Goal: Information Seeking & Learning: Compare options

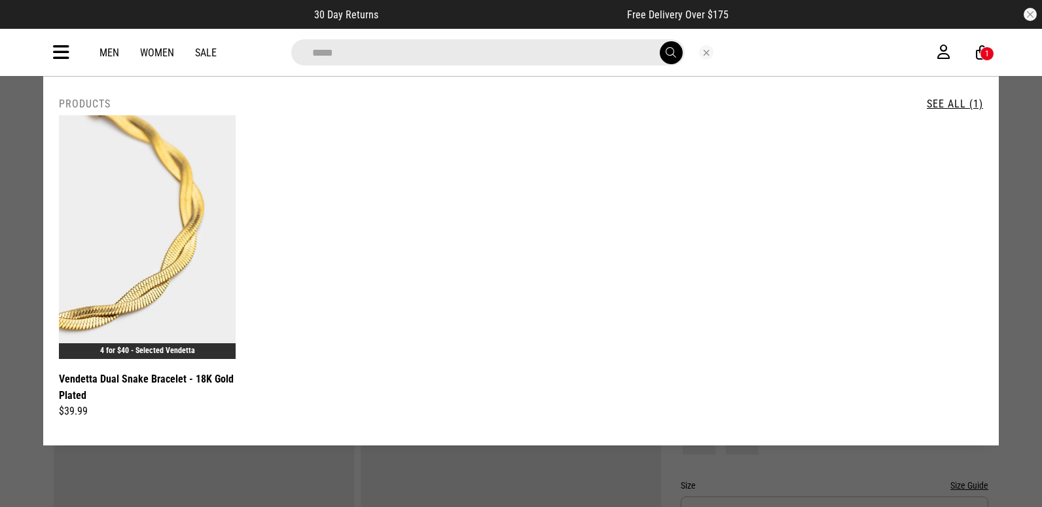
drag, startPoint x: 359, startPoint y: 54, endPoint x: 149, endPoint y: 27, distance: 211.7
click at [150, 27] on div "**********" at bounding box center [521, 38] width 1042 height 76
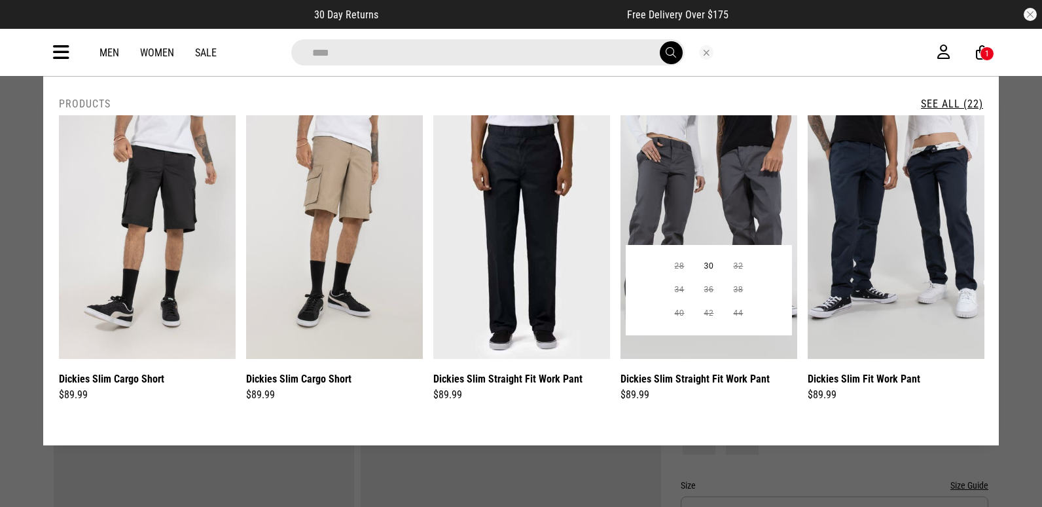
type input "****"
click at [696, 184] on img at bounding box center [708, 236] width 177 height 243
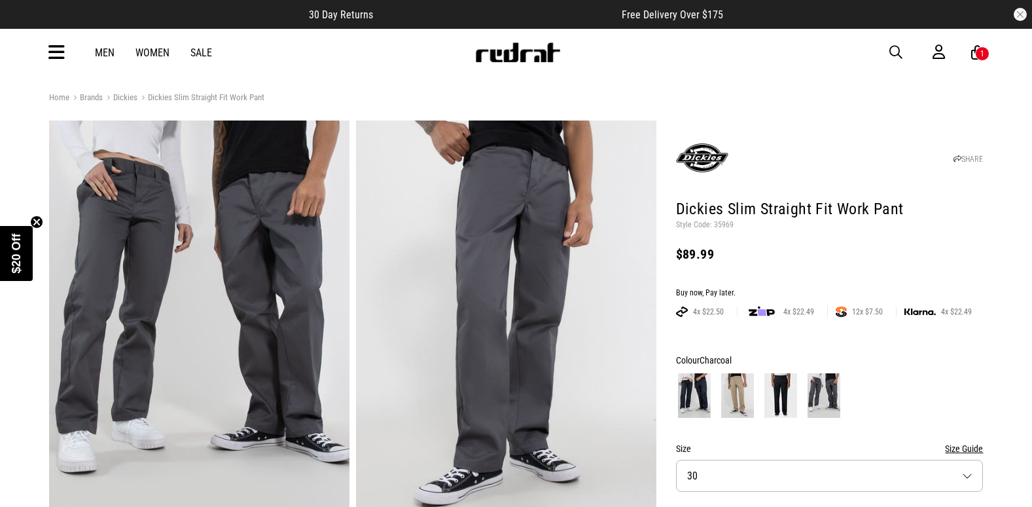
drag, startPoint x: 700, startPoint y: 395, endPoint x: 715, endPoint y: 393, distance: 15.8
click at [700, 395] on img at bounding box center [694, 395] width 33 height 44
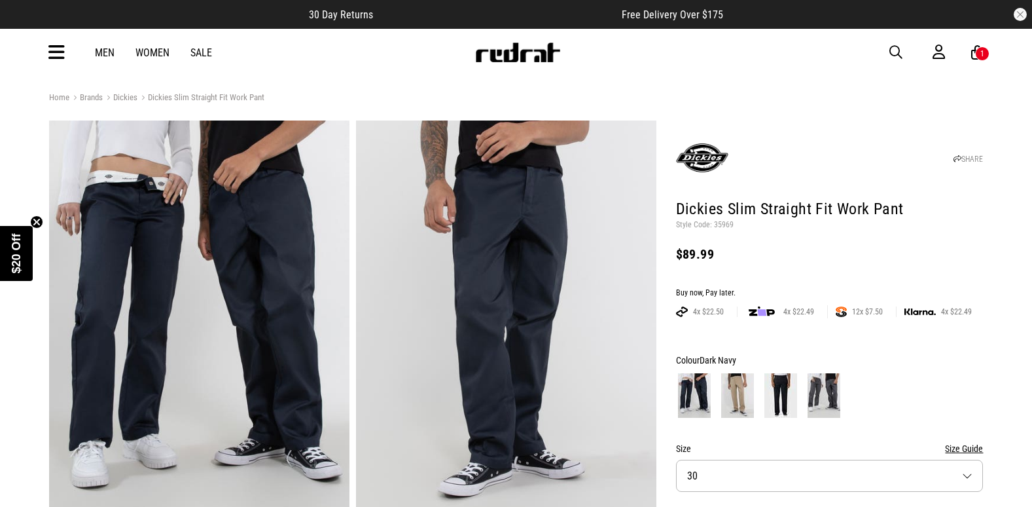
click at [736, 395] on img at bounding box center [737, 395] width 33 height 44
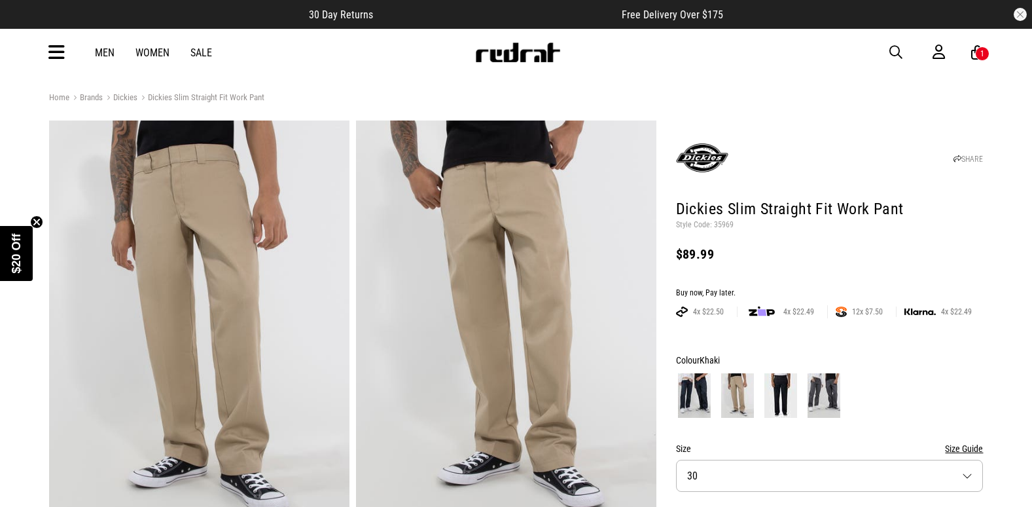
click at [779, 395] on img at bounding box center [780, 395] width 33 height 44
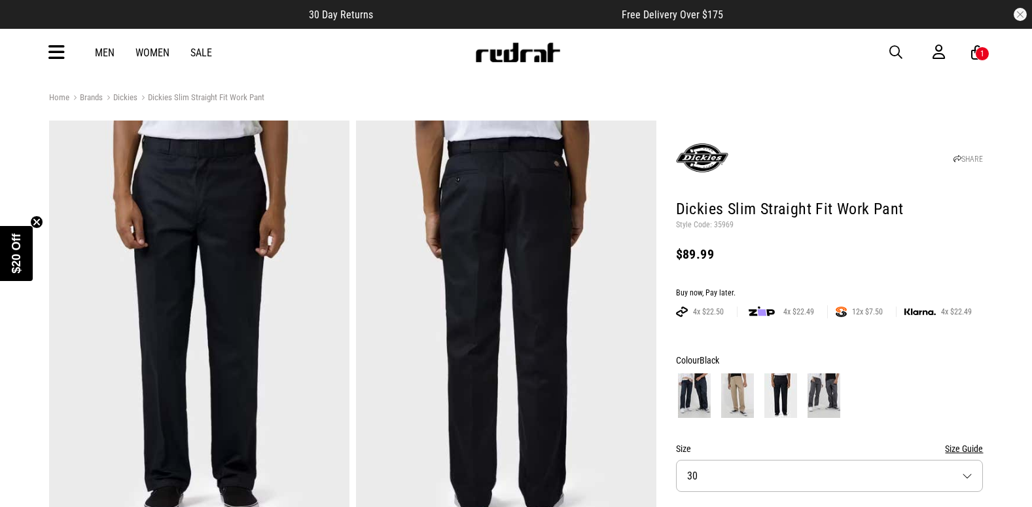
click at [808, 393] on img at bounding box center [824, 395] width 33 height 44
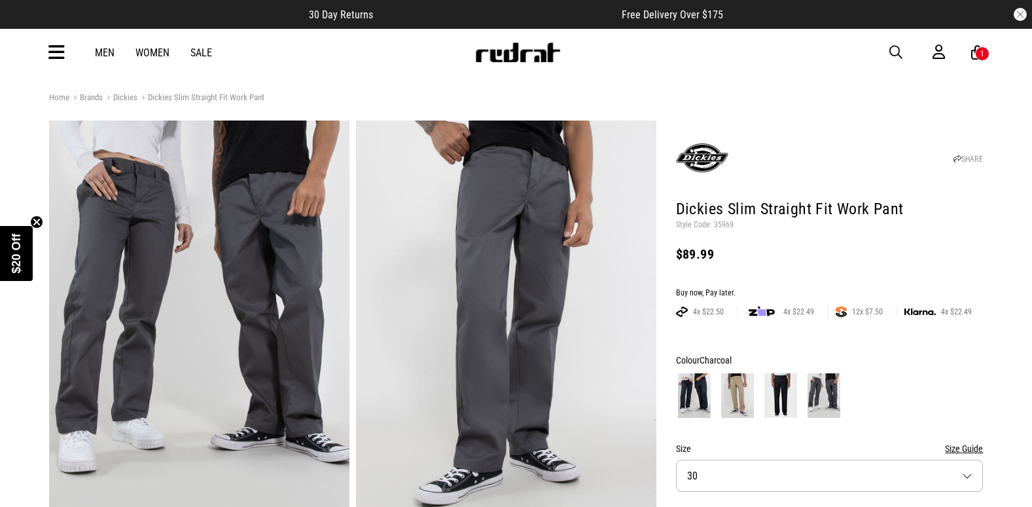
click at [692, 388] on img at bounding box center [694, 395] width 33 height 44
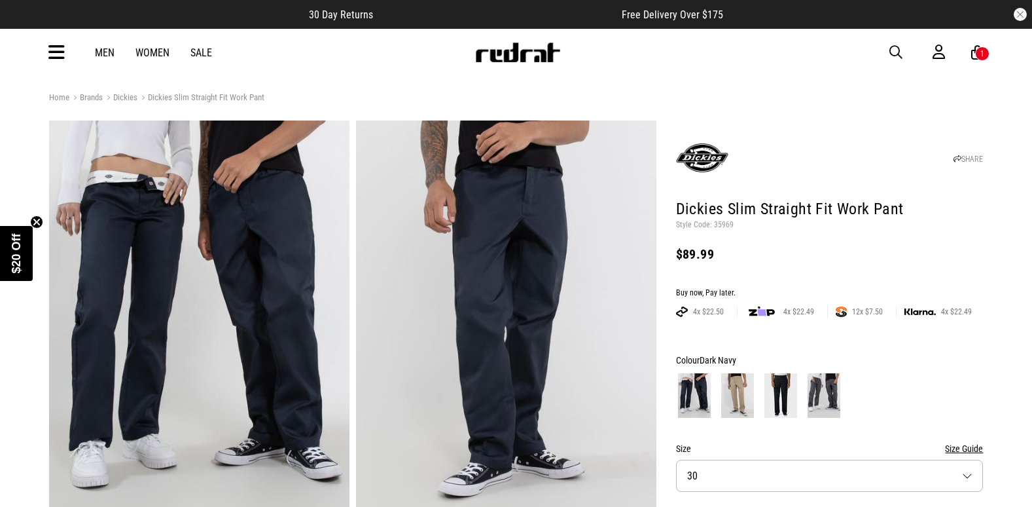
click at [53, 54] on icon at bounding box center [56, 53] width 16 height 22
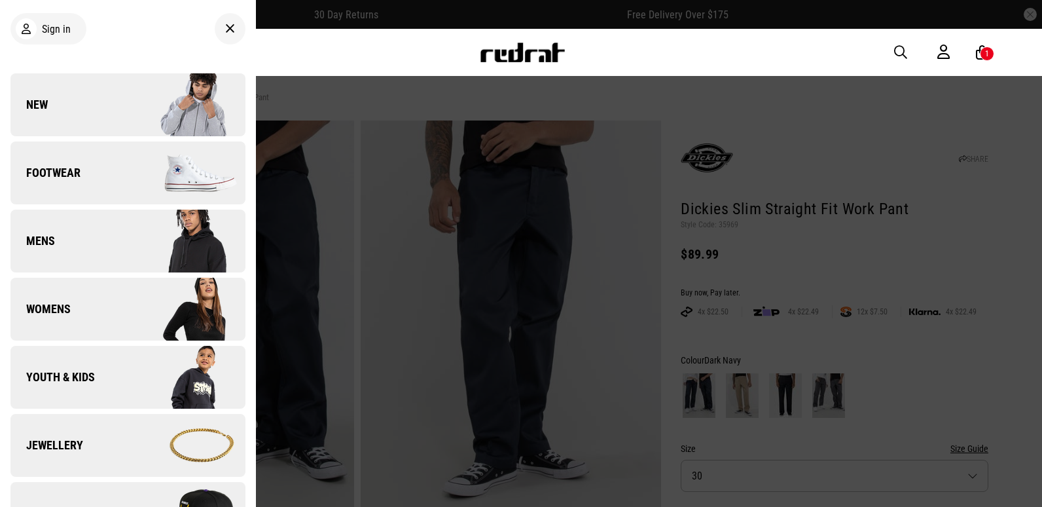
scroll to position [327, 0]
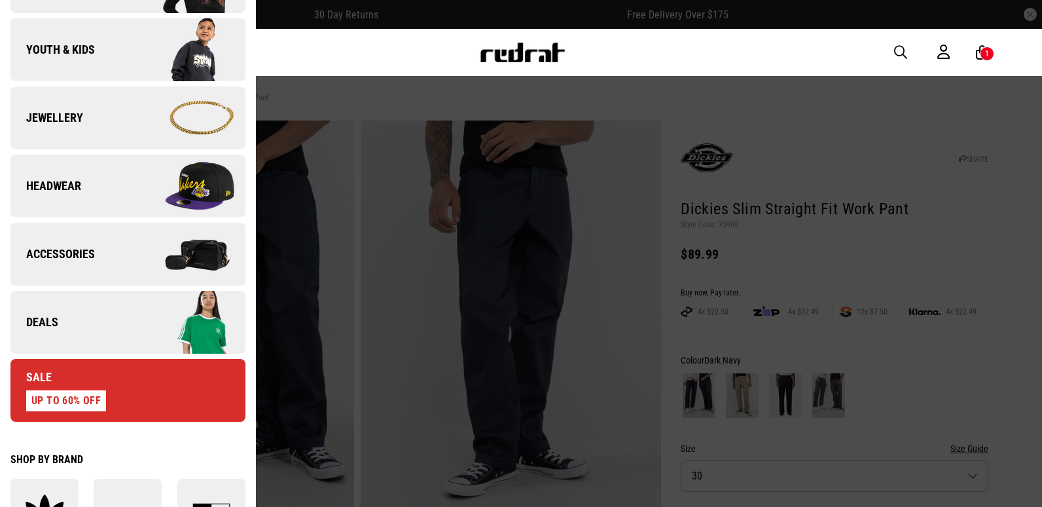
click at [84, 327] on link "Deals" at bounding box center [127, 322] width 235 height 63
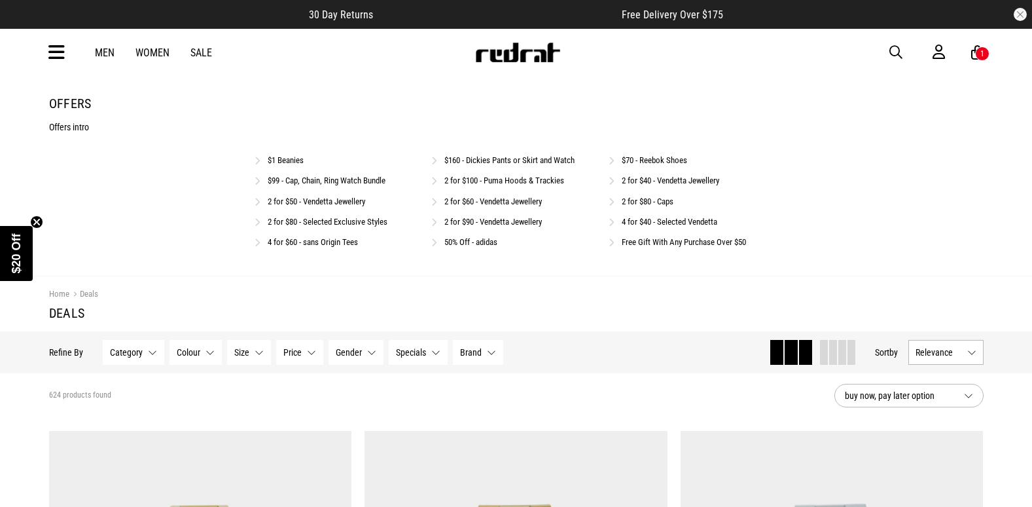
click at [482, 154] on div "$160 - Dickies Pants or Skirt and Watch" at bounding box center [515, 159] width 169 height 12
click at [485, 158] on link "$160 - Dickies Pants or Skirt and Watch" at bounding box center [509, 160] width 130 height 10
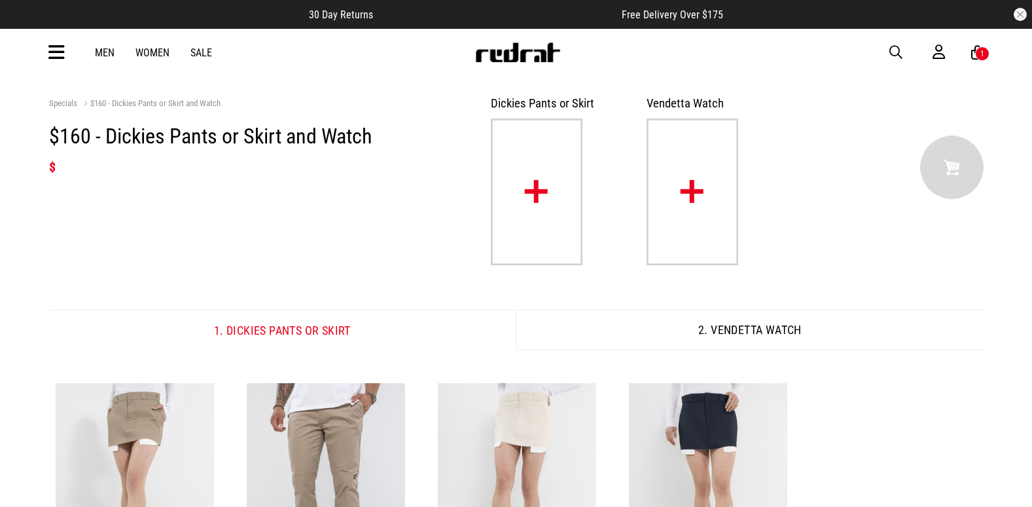
click at [533, 187] on img at bounding box center [537, 191] width 92 height 147
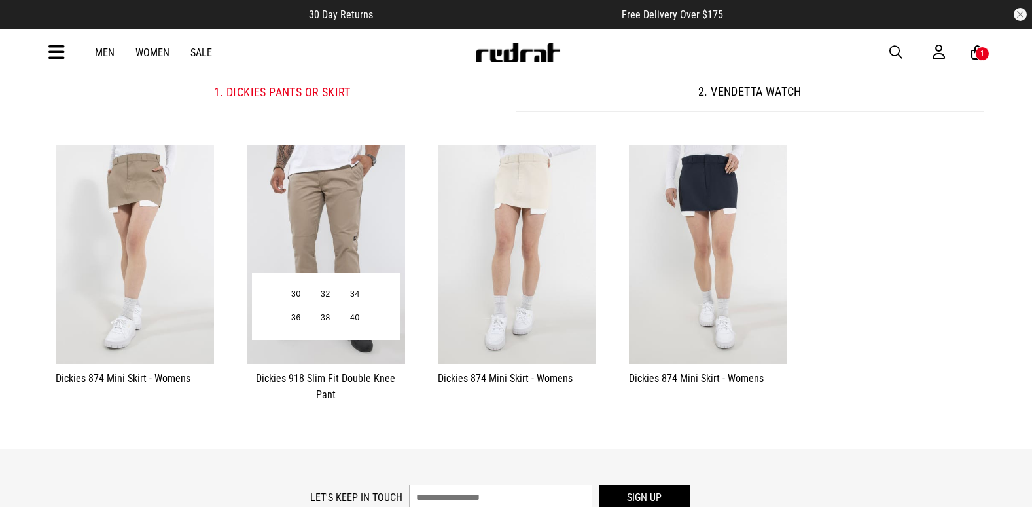
scroll to position [262, 0]
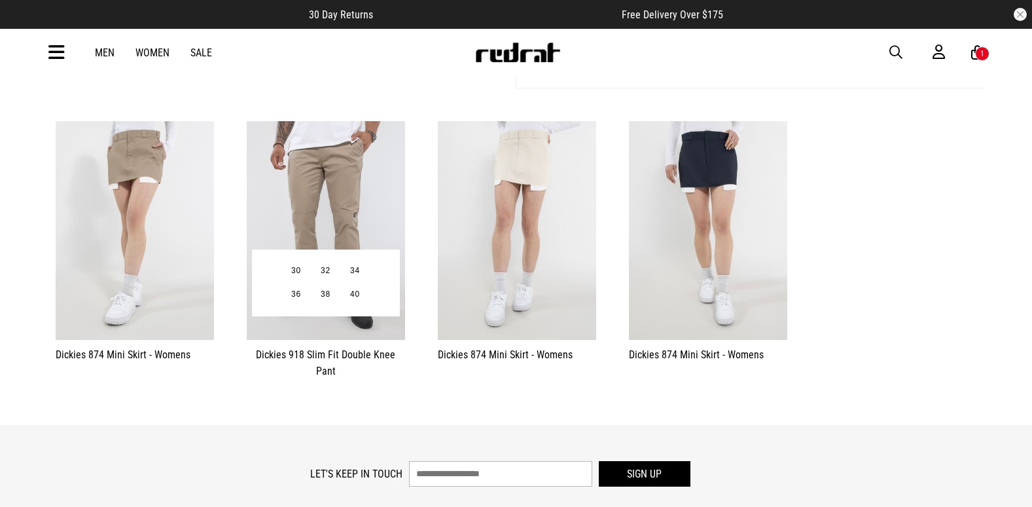
click at [328, 177] on img at bounding box center [326, 230] width 158 height 219
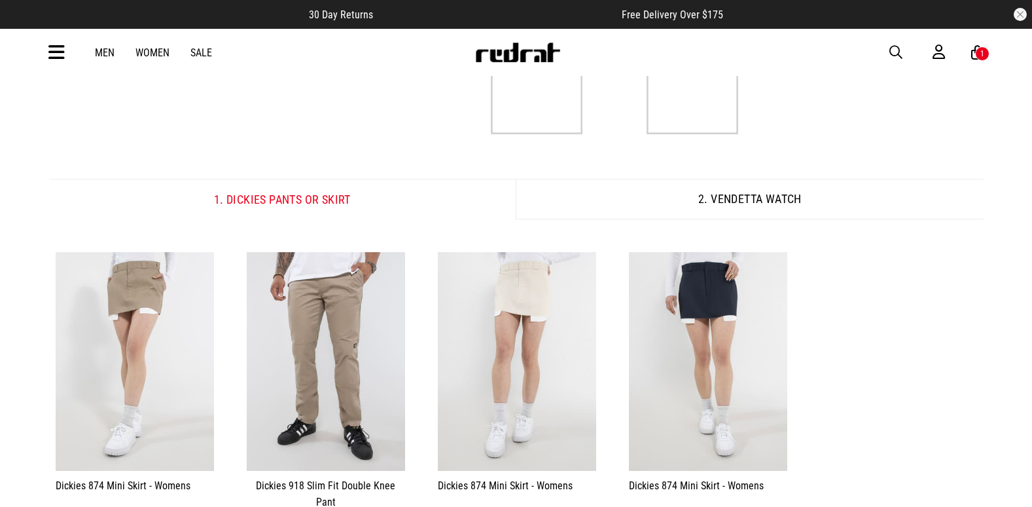
scroll to position [0, 0]
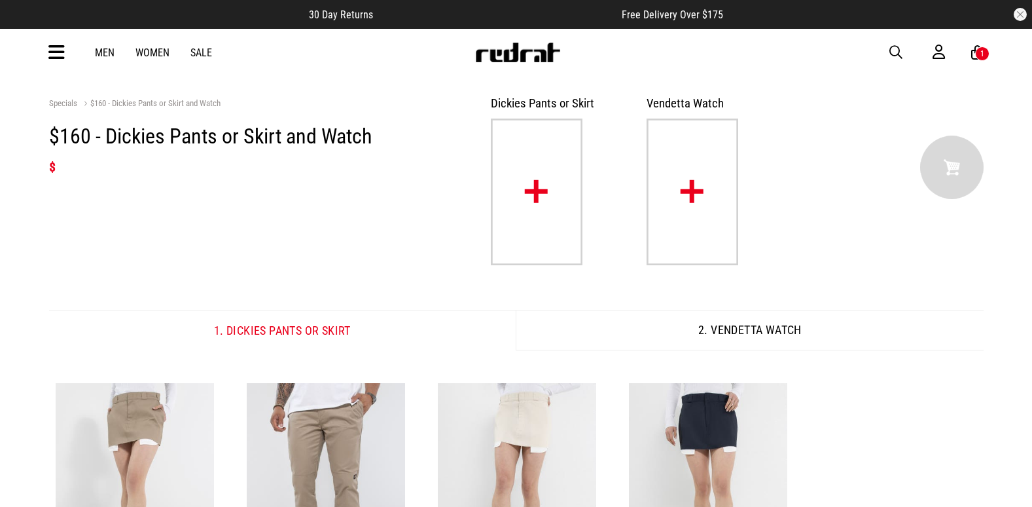
click at [669, 176] on img at bounding box center [693, 191] width 92 height 147
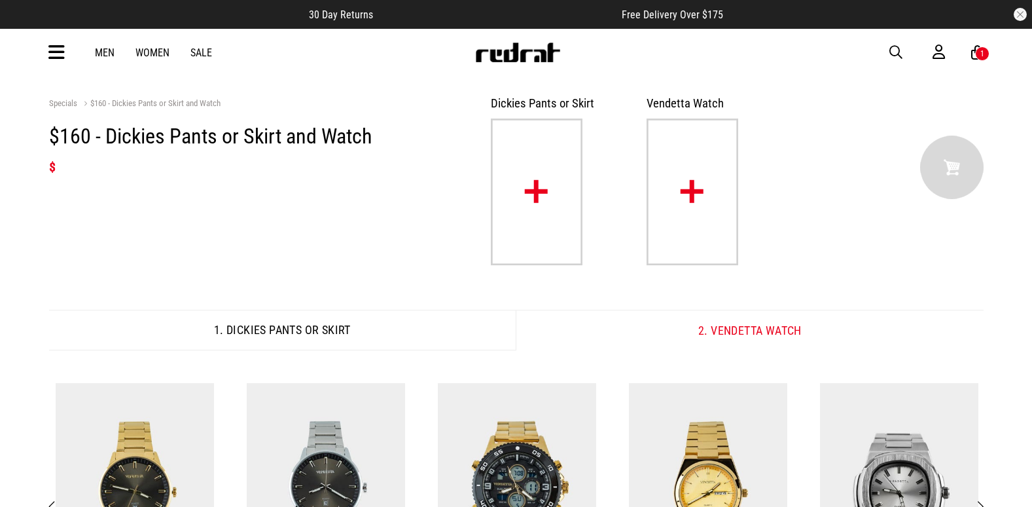
click at [522, 56] on img at bounding box center [517, 53] width 86 height 20
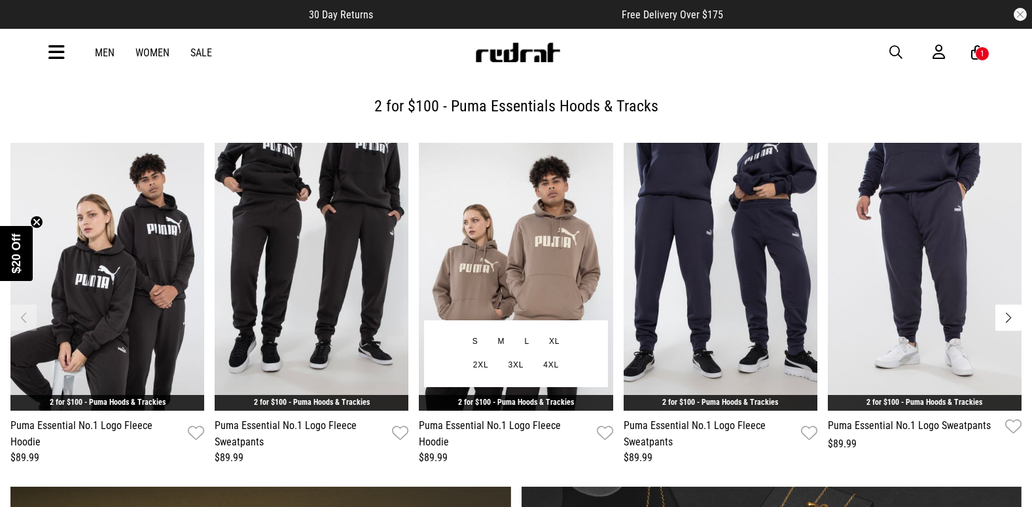
scroll to position [393, 0]
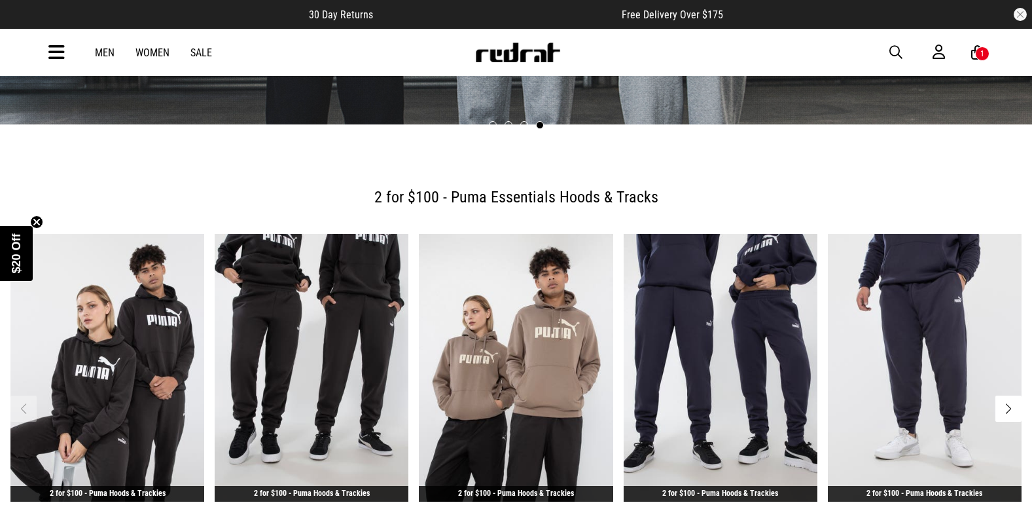
click at [897, 45] on span "button" at bounding box center [895, 52] width 13 height 16
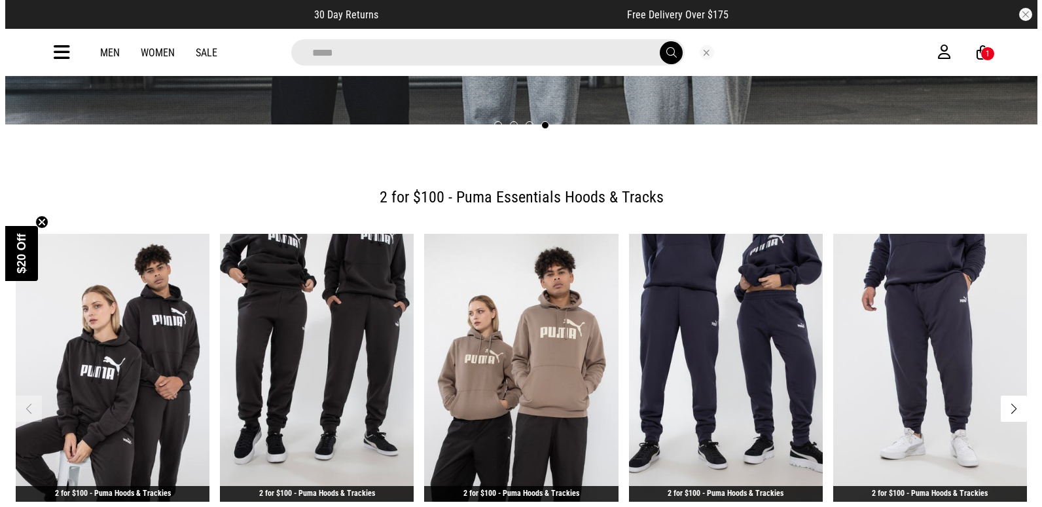
scroll to position [397, 0]
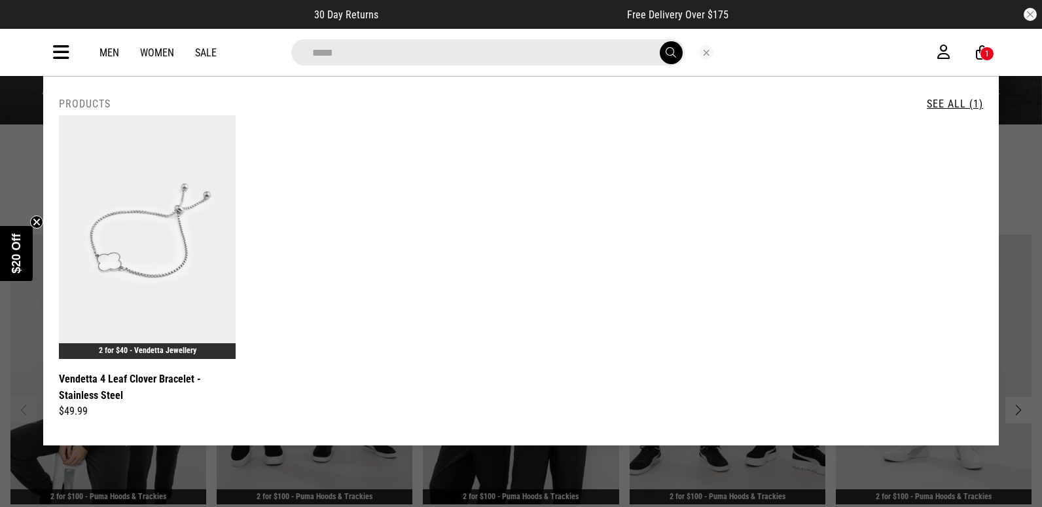
drag, startPoint x: 380, startPoint y: 53, endPoint x: 36, endPoint y: 50, distance: 343.6
click at [73, 37] on div "**********" at bounding box center [520, 52] width 955 height 47
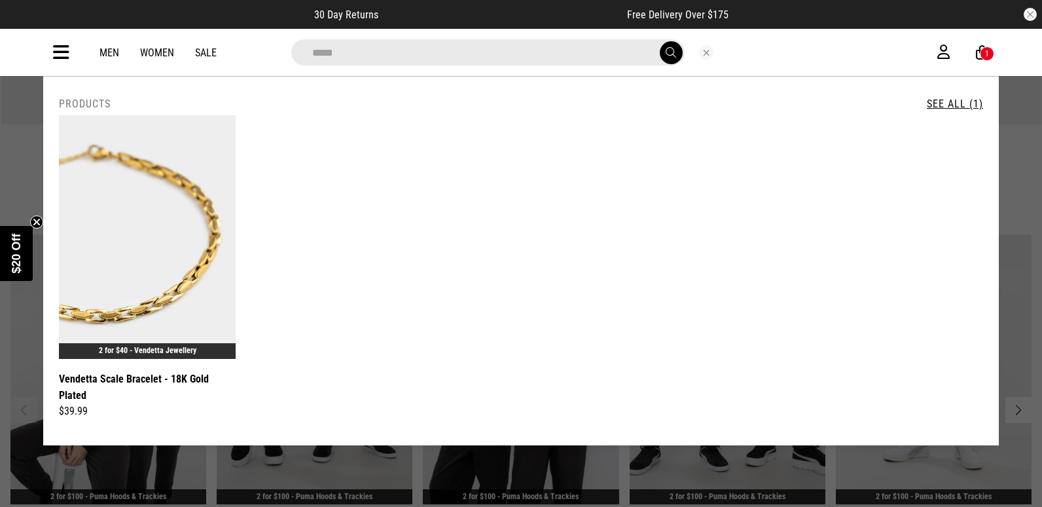
drag, startPoint x: 398, startPoint y: 54, endPoint x: 46, endPoint y: 12, distance: 354.6
click at [46, 12] on div "**********" at bounding box center [521, 38] width 1042 height 76
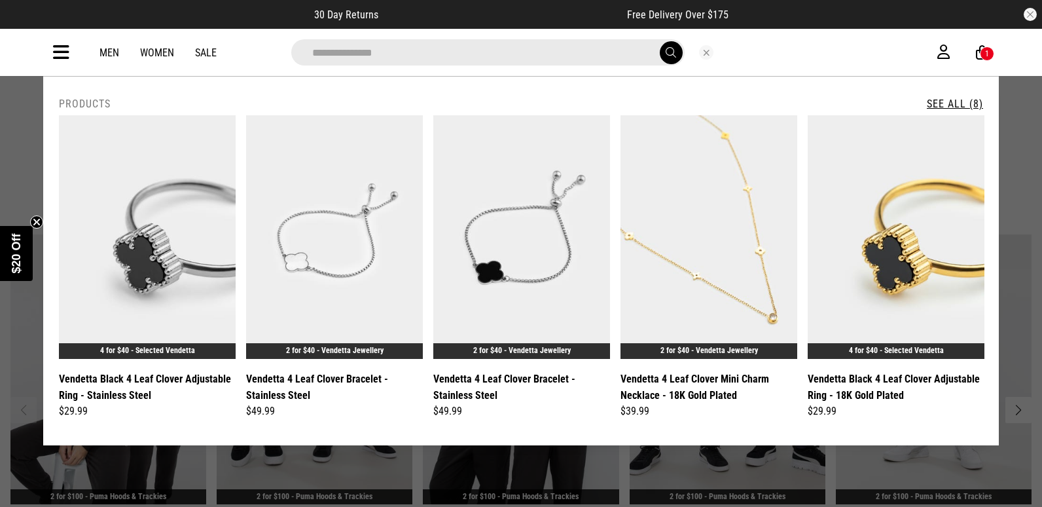
type input "**********"
click at [660, 41] on button "submit" at bounding box center [671, 52] width 23 height 23
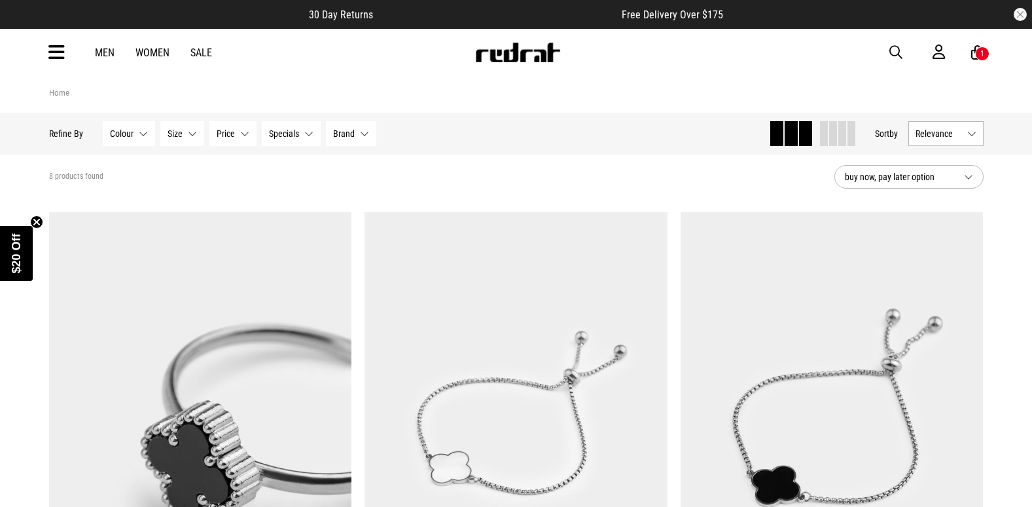
click at [891, 48] on span "button" at bounding box center [895, 52] width 13 height 16
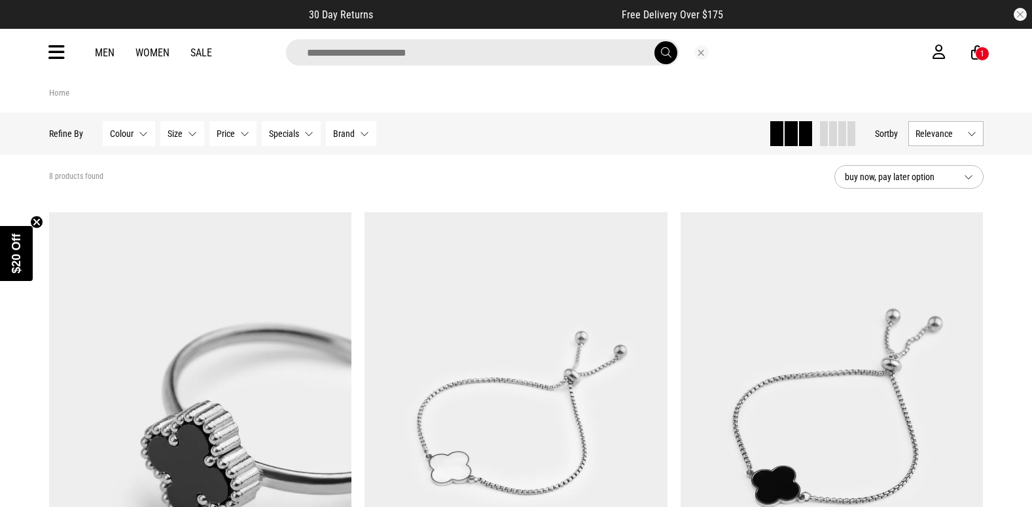
click at [488, 56] on input "search" at bounding box center [482, 52] width 393 height 26
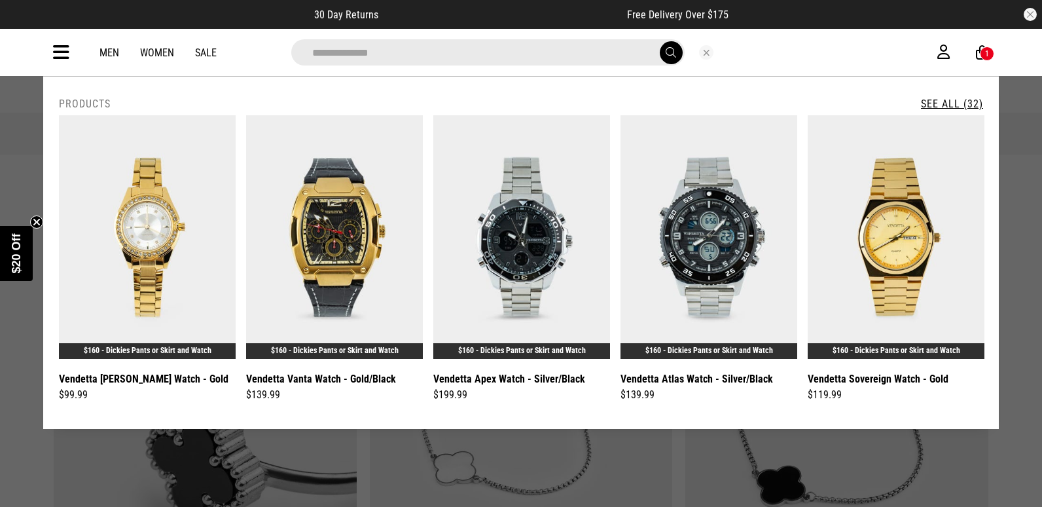
type input "**********"
click at [660, 41] on button "submit" at bounding box center [671, 52] width 23 height 23
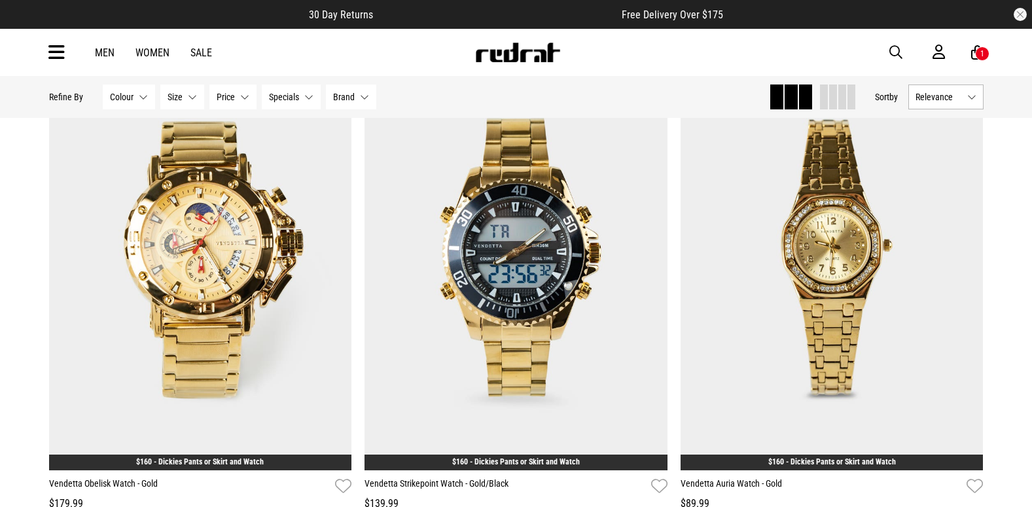
scroll to position [3861, 0]
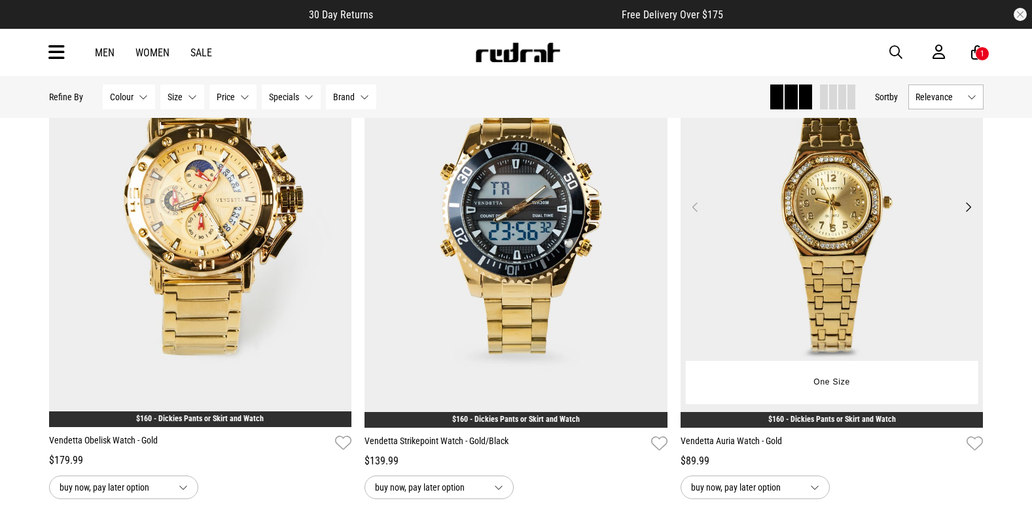
click at [865, 169] on img at bounding box center [832, 215] width 303 height 424
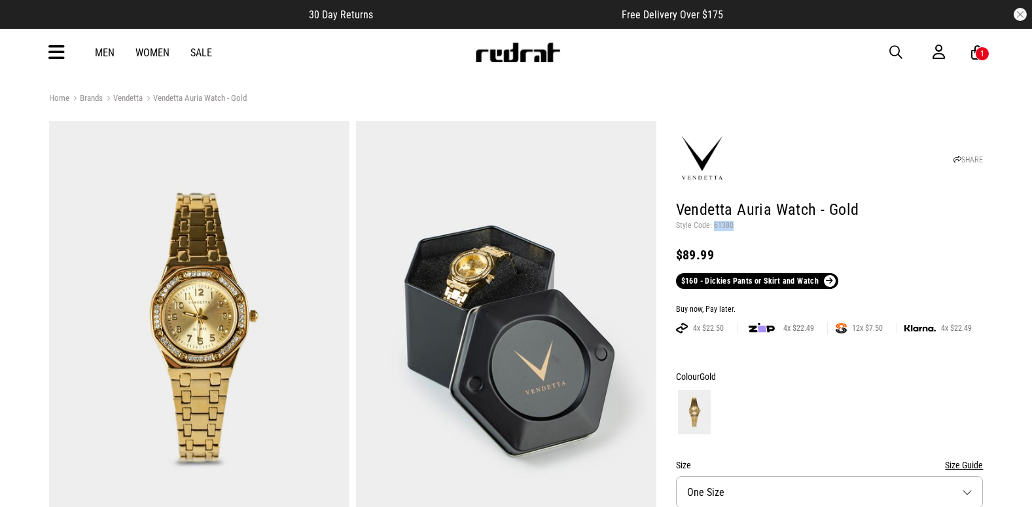
drag, startPoint x: 732, startPoint y: 226, endPoint x: 718, endPoint y: 224, distance: 14.0
click at [713, 224] on p "Style Code: 61380" at bounding box center [830, 226] width 308 height 10
copy p "61380"
click at [885, 54] on div "Men Women Sale Sign in New Back Footwear Back Mens Back Womens Back Youth & Kid…" at bounding box center [516, 52] width 955 height 47
click at [891, 52] on span "button" at bounding box center [895, 52] width 13 height 16
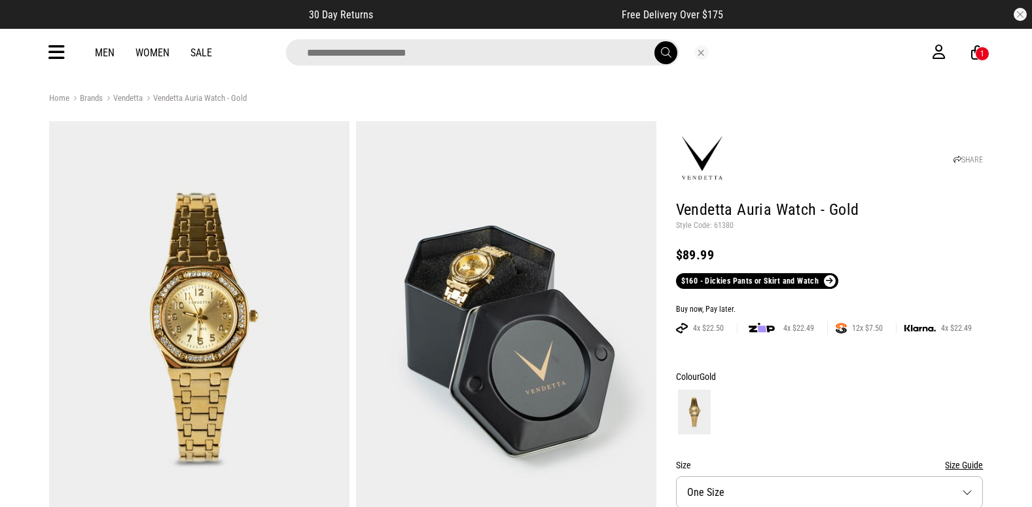
click at [374, 51] on input "search" at bounding box center [482, 52] width 393 height 26
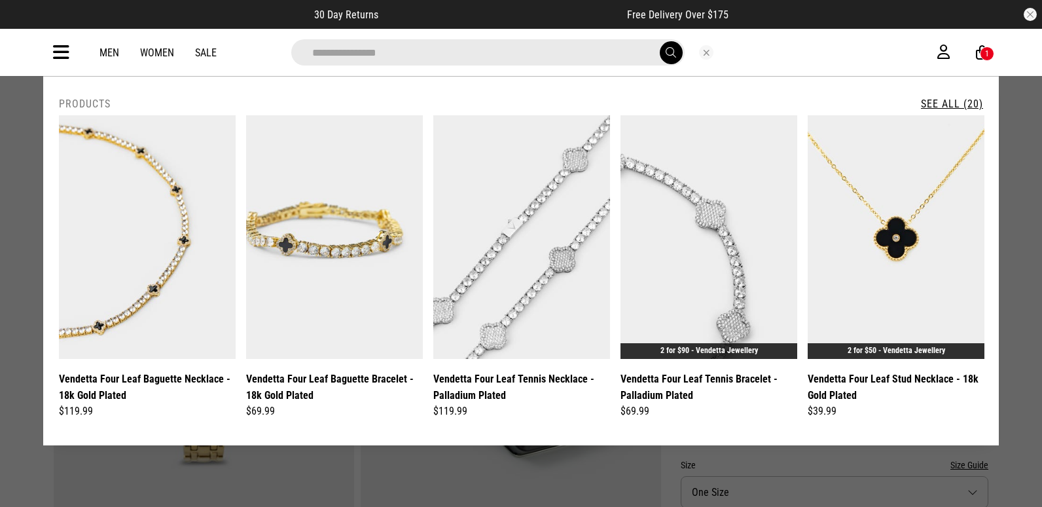
type input "**********"
click at [660, 41] on button "submit" at bounding box center [671, 52] width 23 height 23
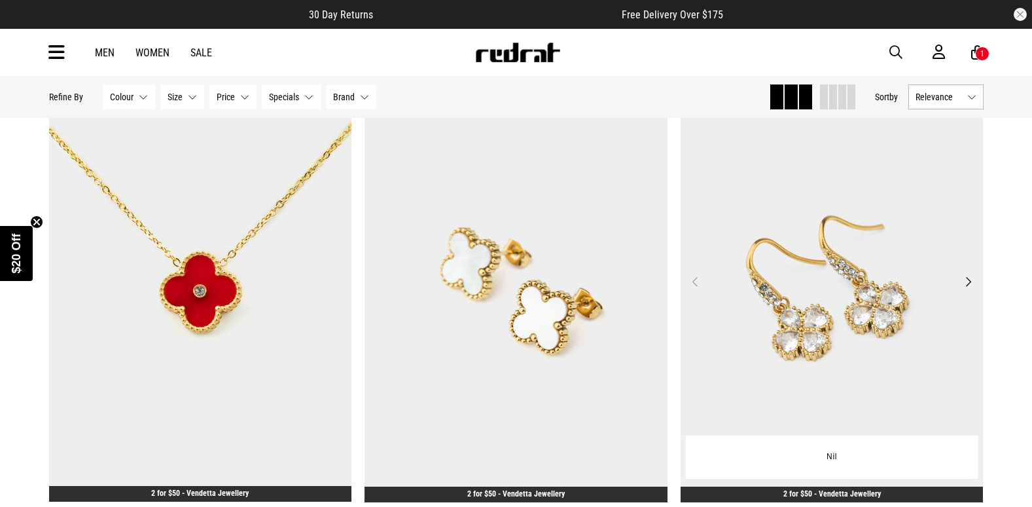
click at [839, 349] on img at bounding box center [831, 289] width 303 height 424
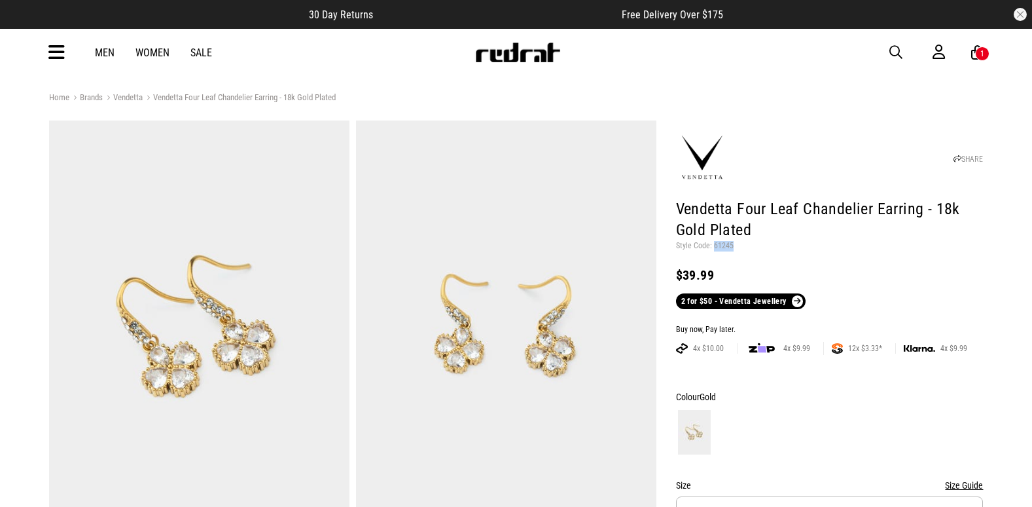
drag, startPoint x: 730, startPoint y: 243, endPoint x: 713, endPoint y: 247, distance: 18.0
click at [713, 247] on p "Style Code: 61245" at bounding box center [830, 246] width 308 height 10
drag, startPoint x: 713, startPoint y: 247, endPoint x: 726, endPoint y: 245, distance: 13.2
copy p "61245"
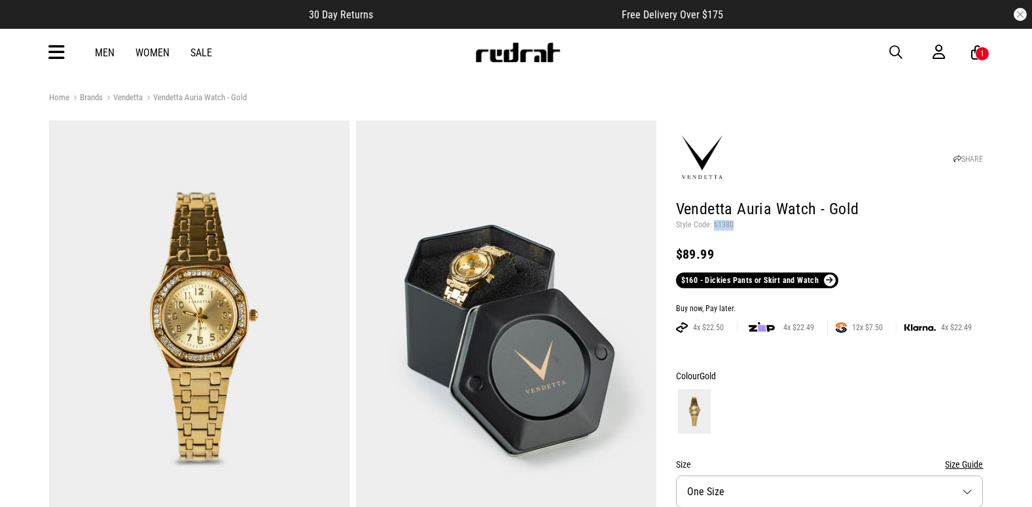
drag, startPoint x: 734, startPoint y: 225, endPoint x: 713, endPoint y: 225, distance: 20.9
click at [713, 225] on p "Style Code: 61380" at bounding box center [830, 225] width 308 height 10
click at [900, 50] on span "button" at bounding box center [895, 52] width 13 height 16
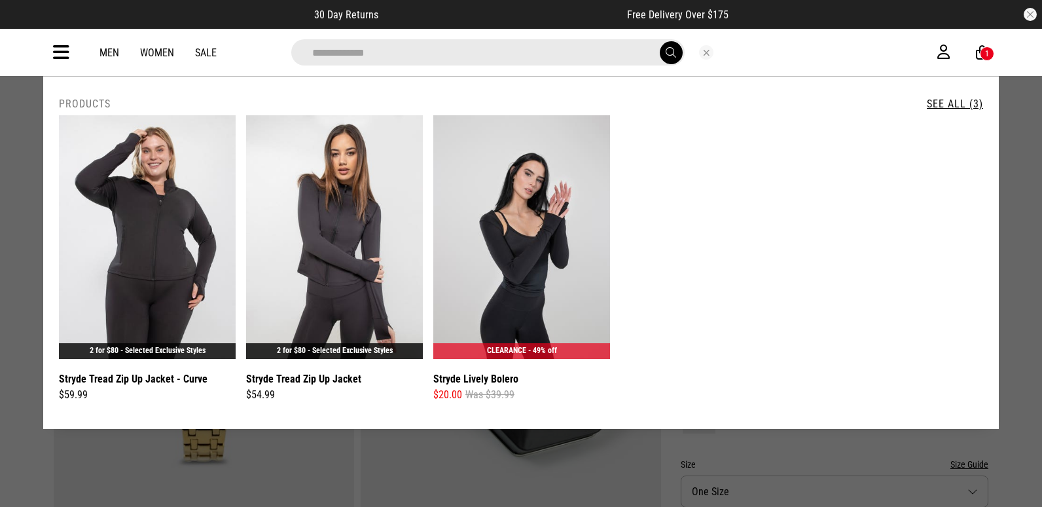
drag, startPoint x: 371, startPoint y: 56, endPoint x: 0, endPoint y: 56, distance: 371.1
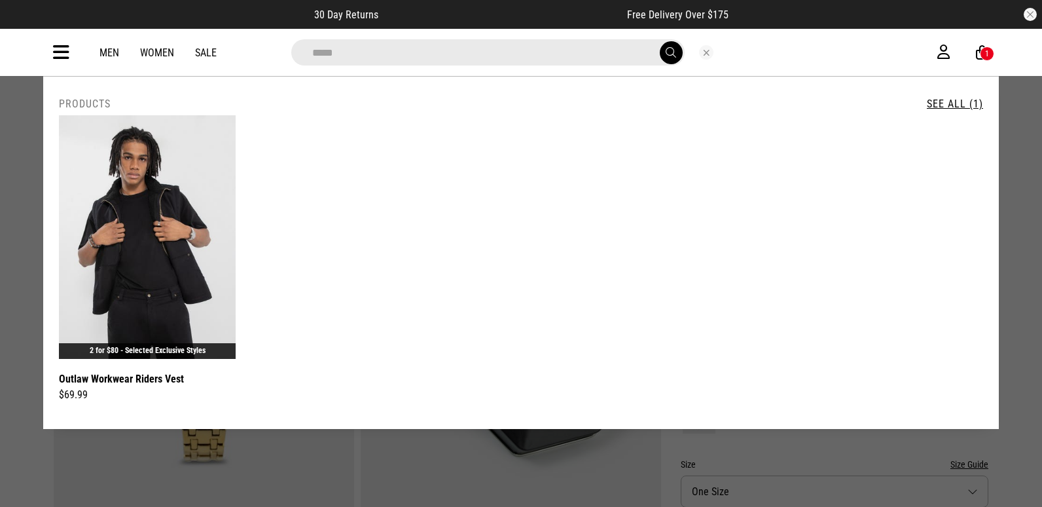
drag, startPoint x: 370, startPoint y: 51, endPoint x: 0, endPoint y: 54, distance: 370.4
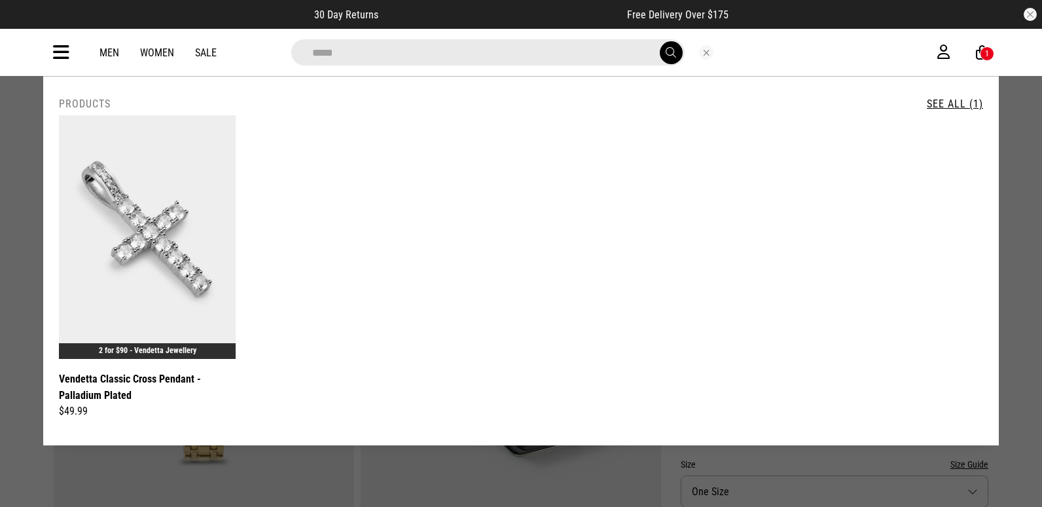
type input "*****"
